Goal: Transaction & Acquisition: Purchase product/service

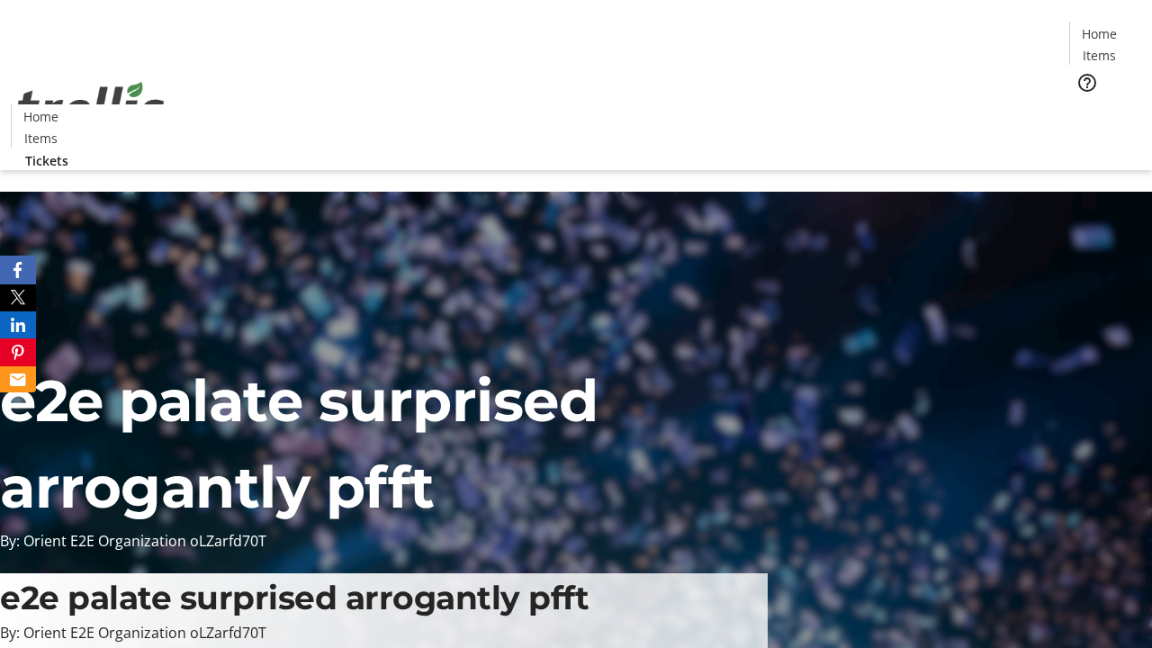
click at [1083, 104] on span "Tickets" at bounding box center [1104, 113] width 43 height 19
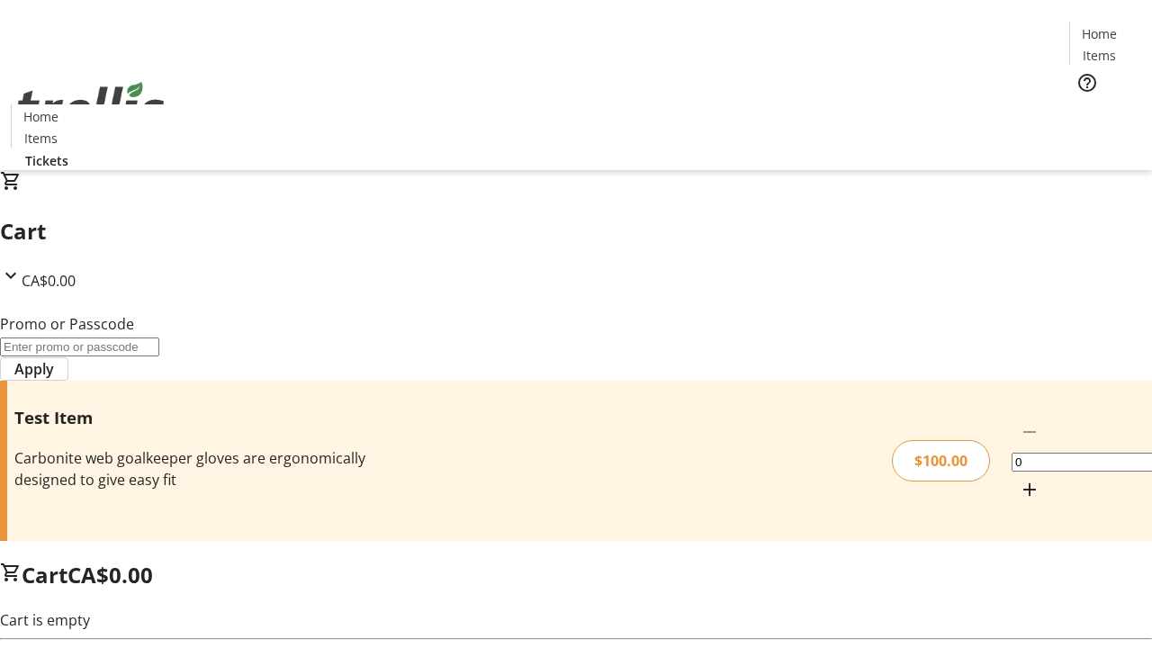
click at [1019, 479] on mat-icon "Increment by one" at bounding box center [1030, 490] width 22 height 22
type input "1"
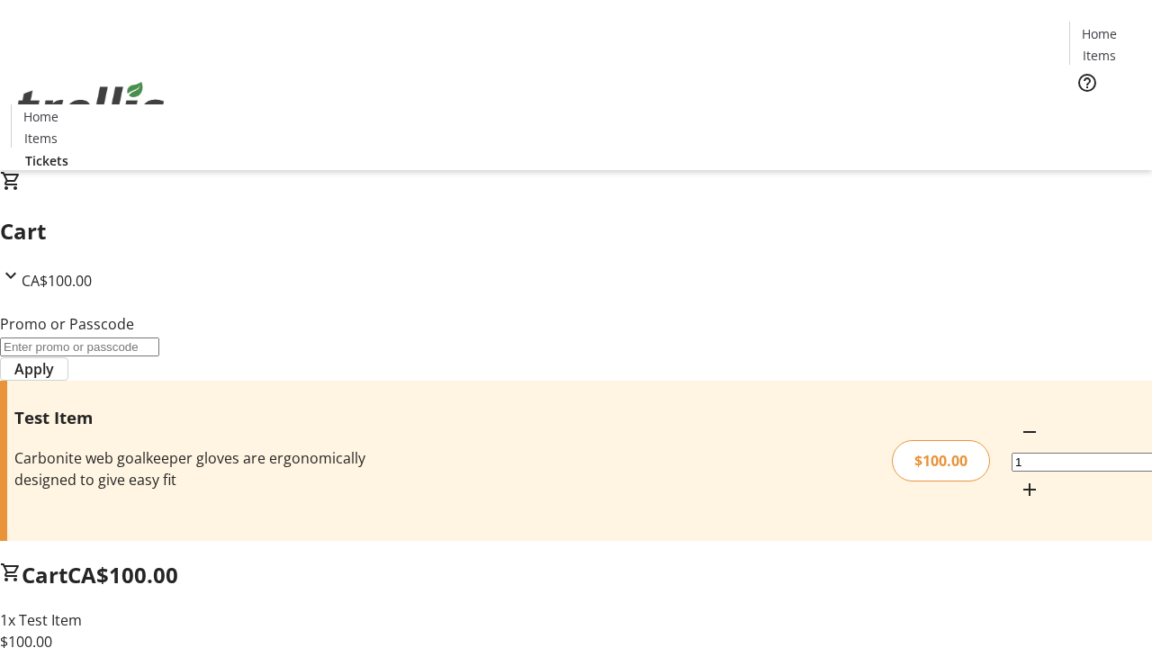
type input "PERCENT"
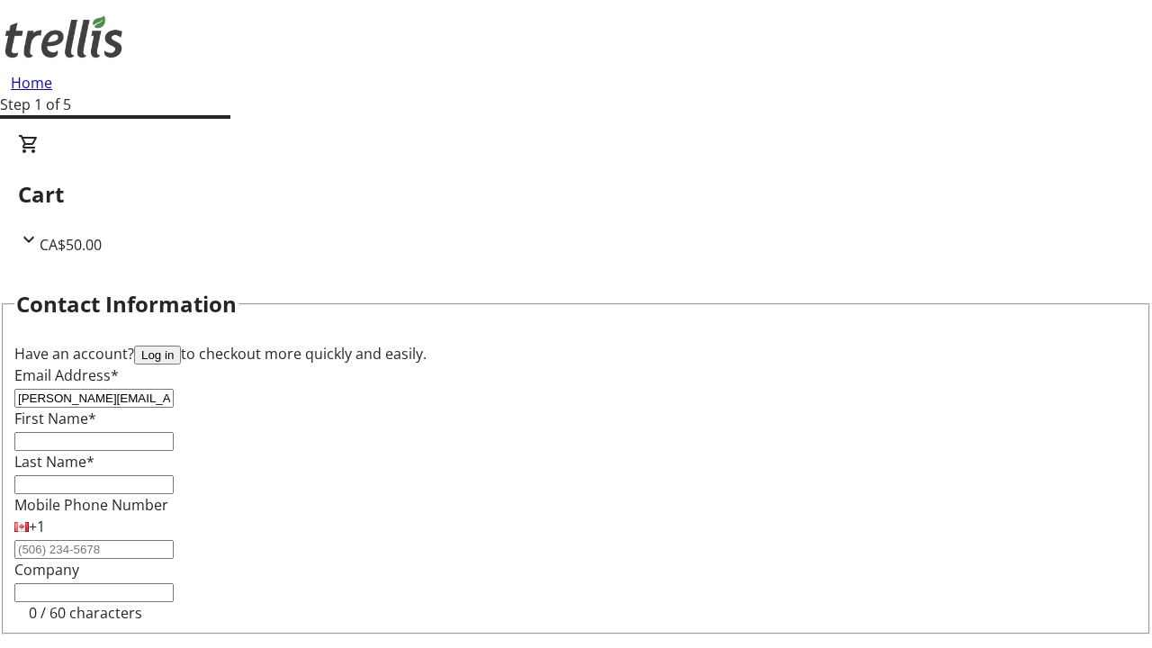
type input "[PERSON_NAME][EMAIL_ADDRESS][DOMAIN_NAME]"
type input "[PERSON_NAME]"
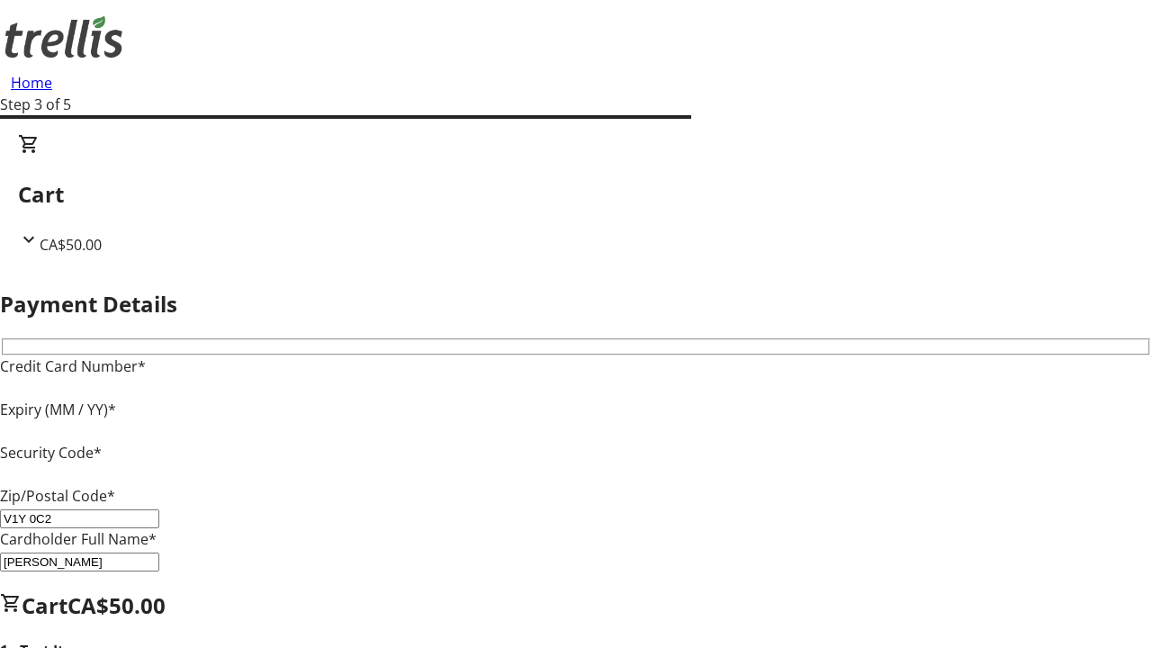
type input "V1Y 0C2"
